Goal: Information Seeking & Learning: Learn about a topic

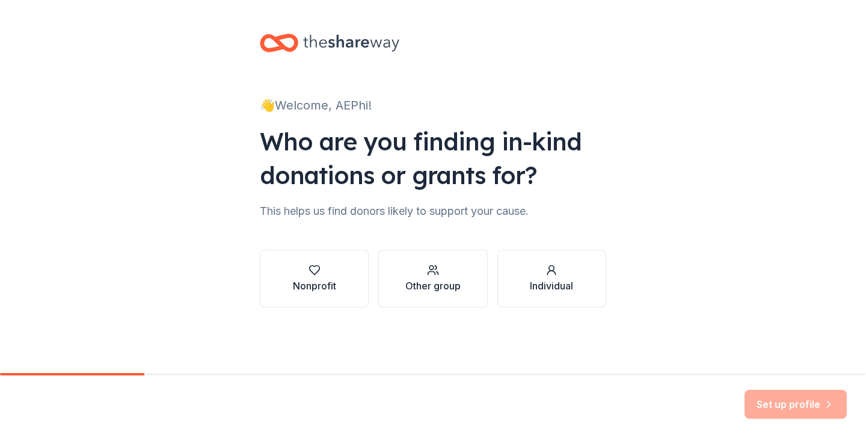
click at [544, 0] on div "👋 Welcome, AEPhi! Who are you finding in-kind donations or grants for? This hel…" at bounding box center [433, 182] width 385 height 365
click at [271, 43] on icon at bounding box center [279, 43] width 38 height 28
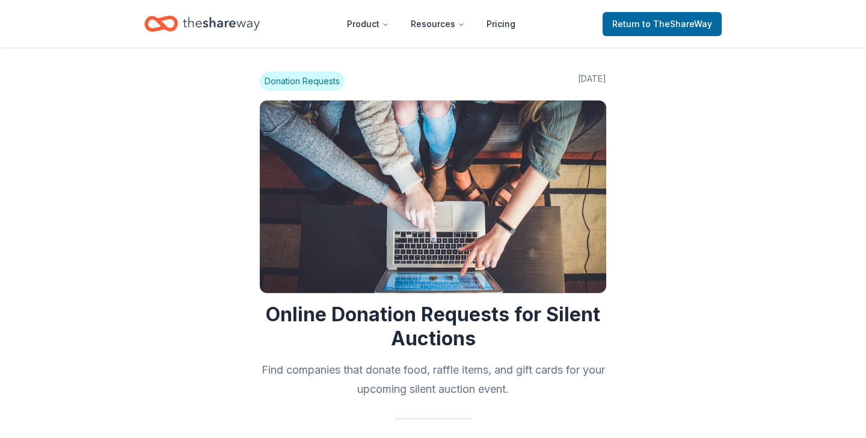
click at [364, 20] on button "Product" at bounding box center [367, 24] width 61 height 24
click at [373, 19] on button "Product" at bounding box center [367, 24] width 61 height 24
click at [380, 23] on button "Product" at bounding box center [367, 24] width 61 height 24
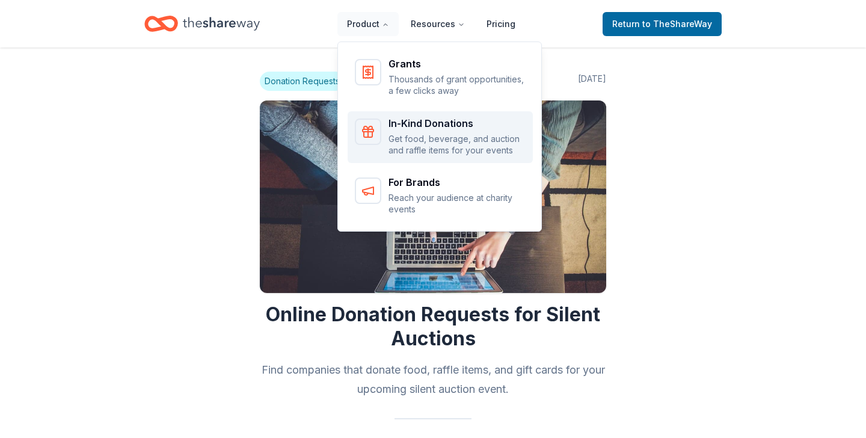
click at [399, 128] on div "In-Kind Donations" at bounding box center [457, 123] width 137 height 10
